Goal: Information Seeking & Learning: Learn about a topic

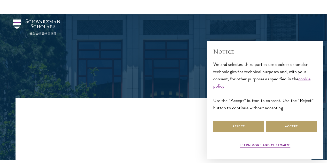
scroll to position [78, 0]
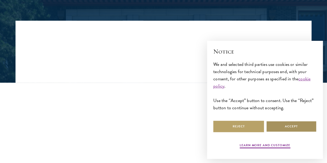
click at [284, 126] on button "Accept" at bounding box center [291, 127] width 51 height 12
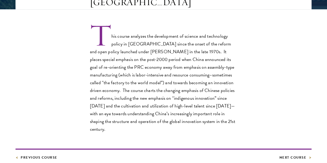
scroll to position [155, 0]
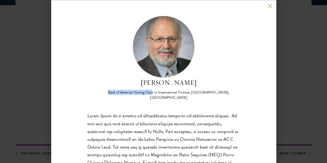
drag, startPoint x: 161, startPoint y: 47, endPoint x: 211, endPoint y: 46, distance: 49.9
click at [211, 90] on div "Bank of America Visiting Chair in International Finance, [GEOGRAPHIC_DATA], [GE…" at bounding box center [169, 95] width 142 height 10
click at [215, 90] on div "Bank of America Visiting Chair in International Finance, [GEOGRAPHIC_DATA], [GE…" at bounding box center [169, 95] width 142 height 10
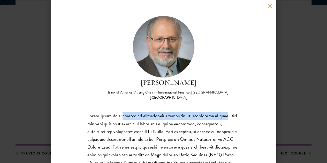
drag, startPoint x: 123, startPoint y: 94, endPoint x: 229, endPoint y: 92, distance: 106.1
copy p "expert on international business and technology affairs"
